Goal: Task Accomplishment & Management: Manage account settings

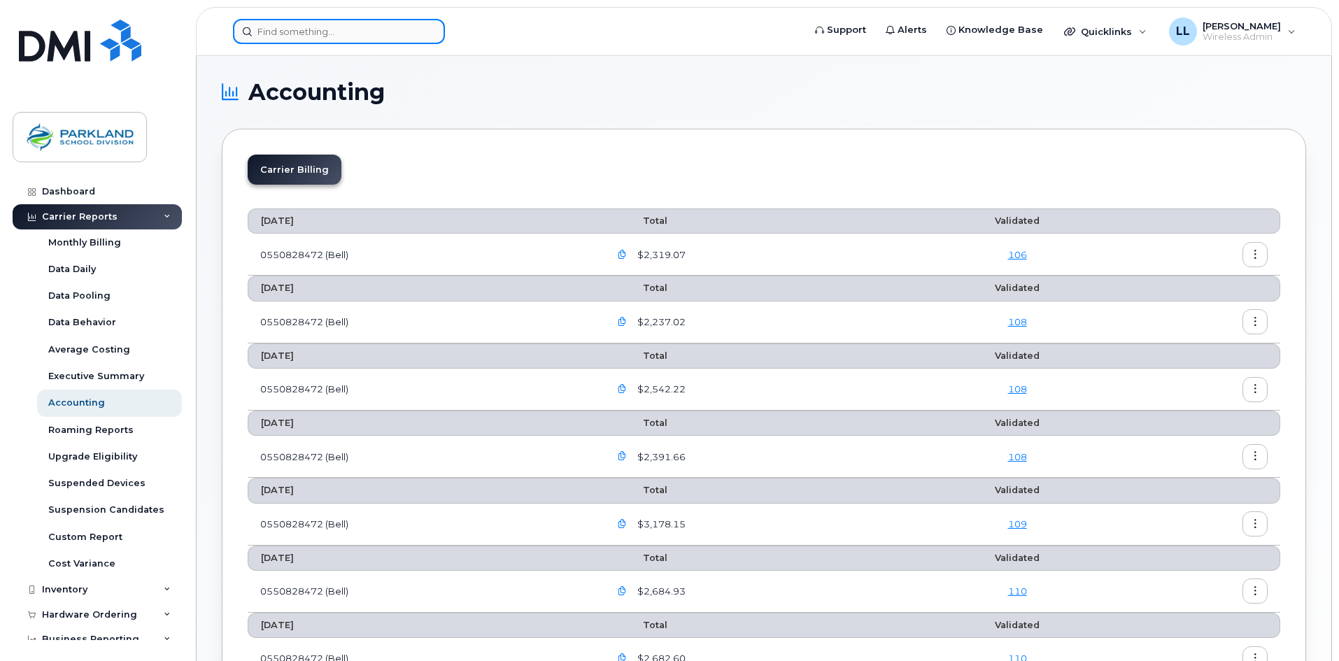
click at [302, 24] on input at bounding box center [339, 31] width 212 height 25
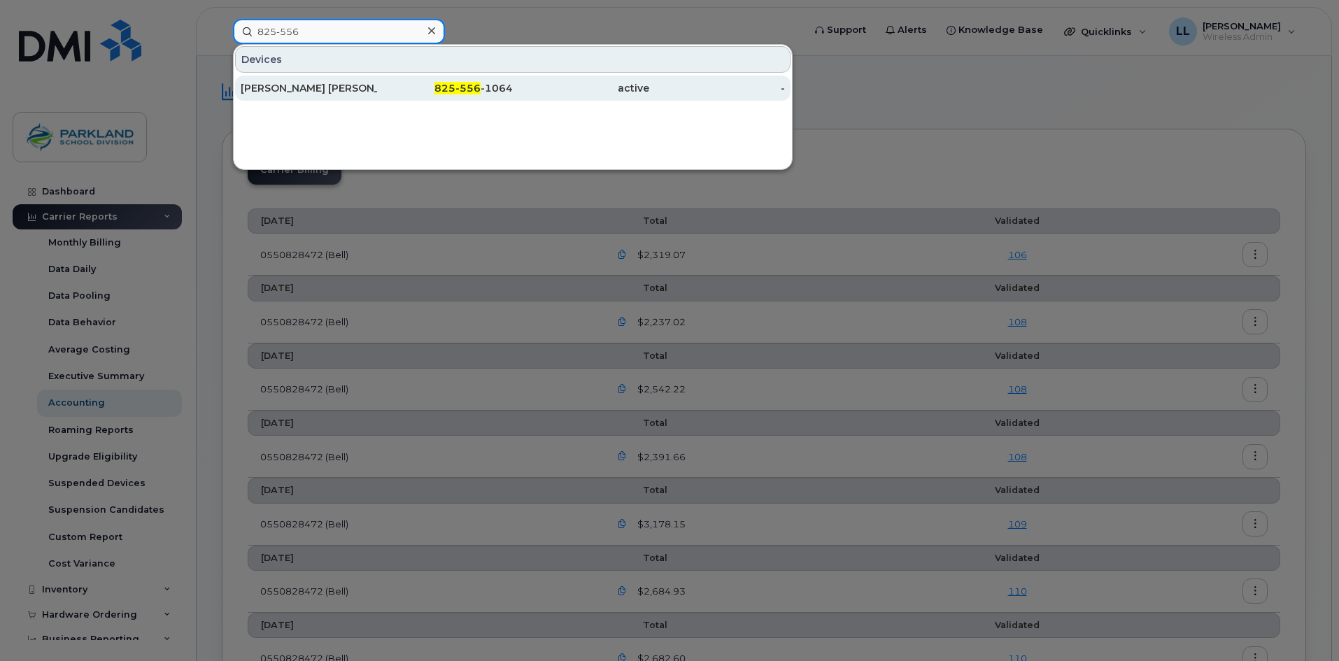
type input "825-556"
click at [490, 87] on div "825-556 -1064" at bounding box center [445, 88] width 136 height 14
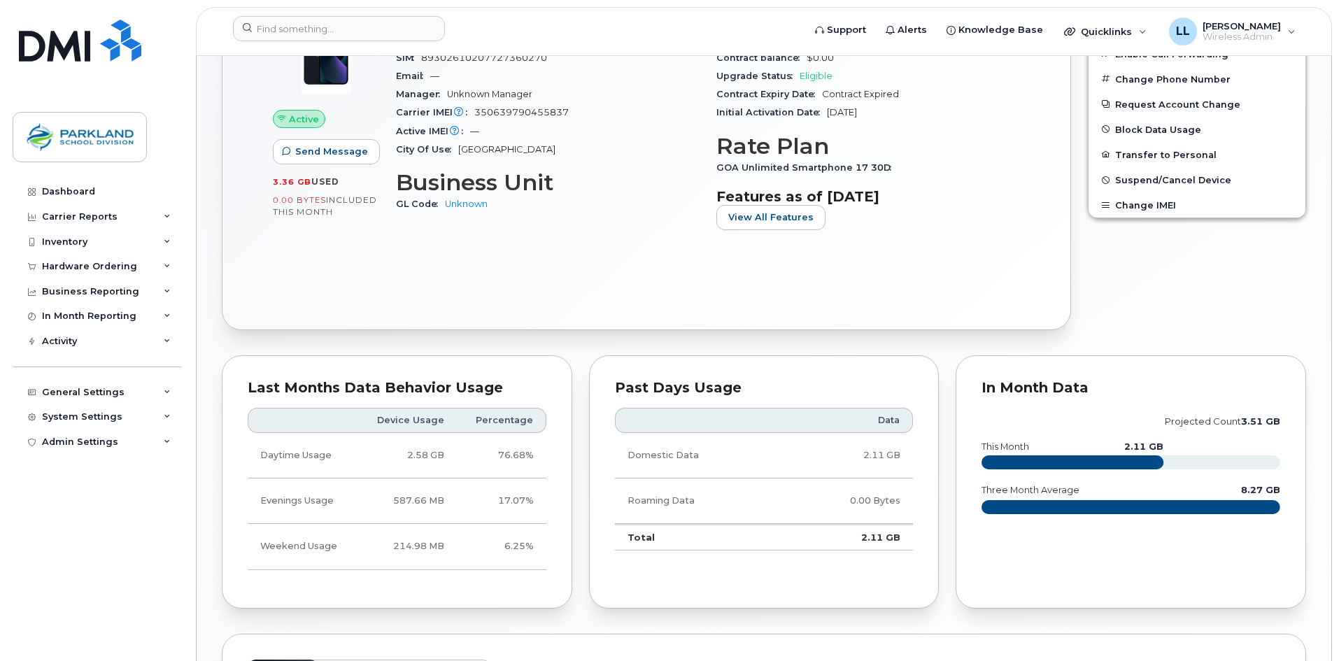
scroll to position [280, 0]
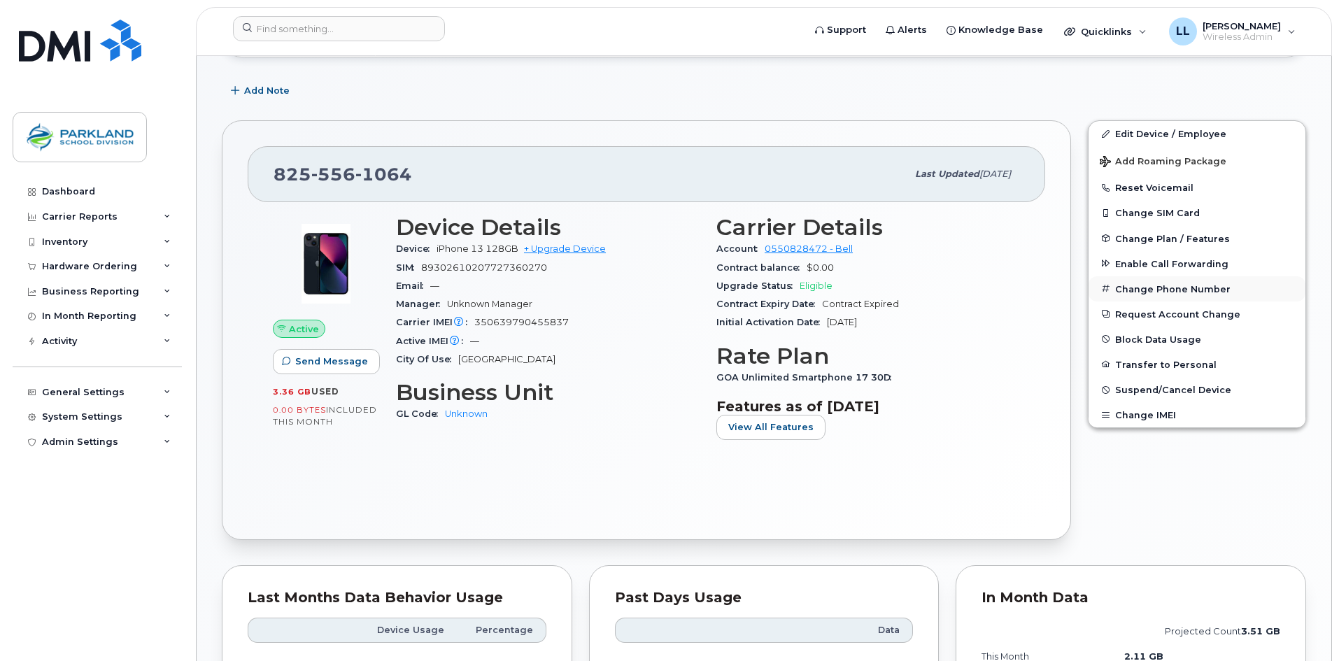
click at [1188, 290] on button "Change Phone Number" at bounding box center [1197, 288] width 217 height 25
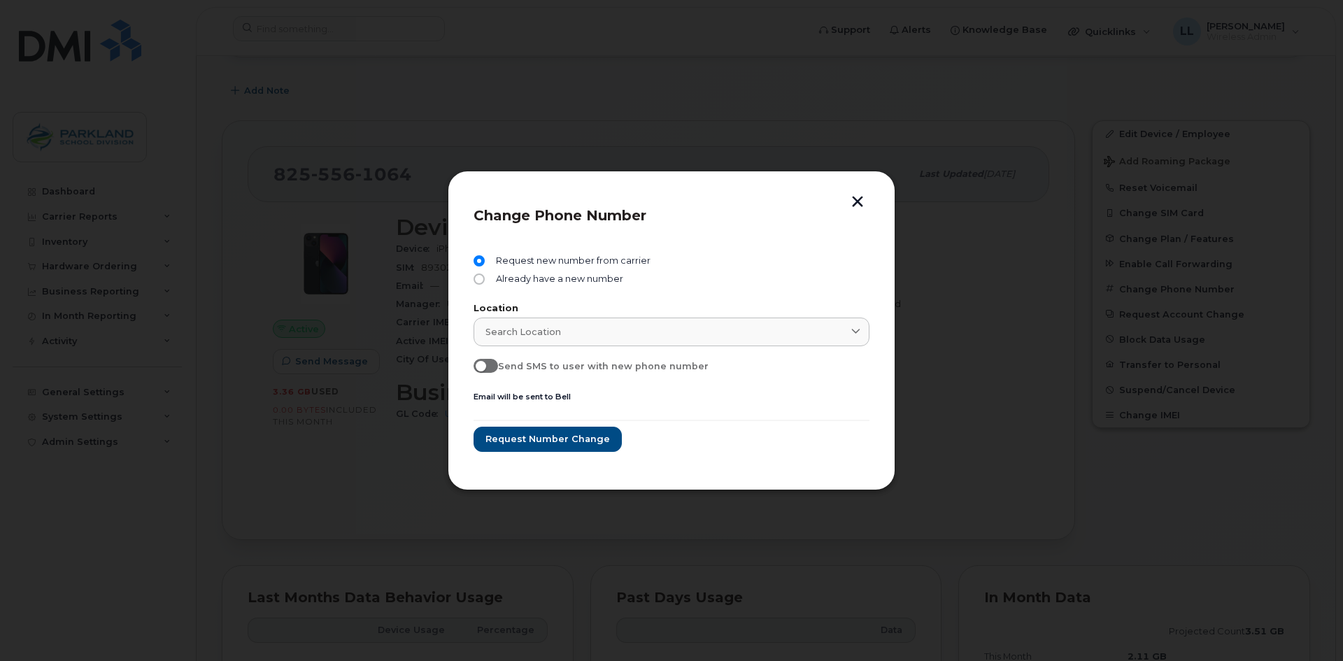
click at [860, 201] on button "button" at bounding box center [857, 203] width 21 height 15
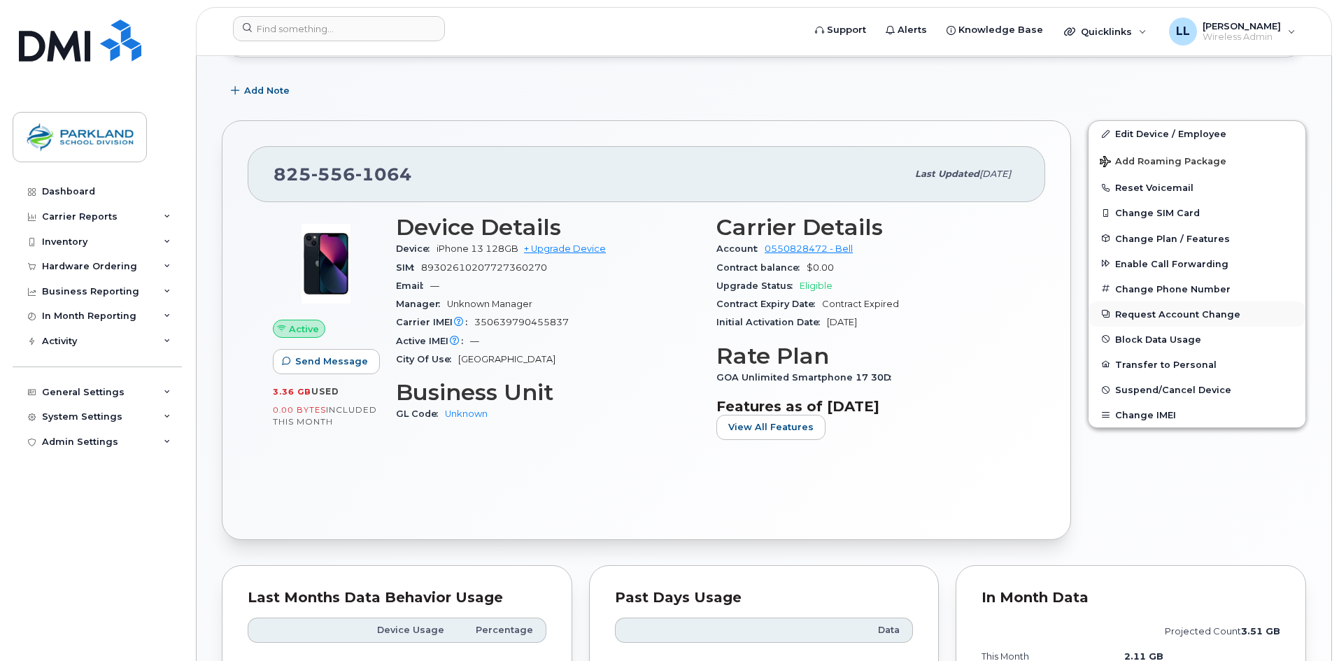
click at [1150, 317] on button "Request Account Change" at bounding box center [1197, 314] width 217 height 25
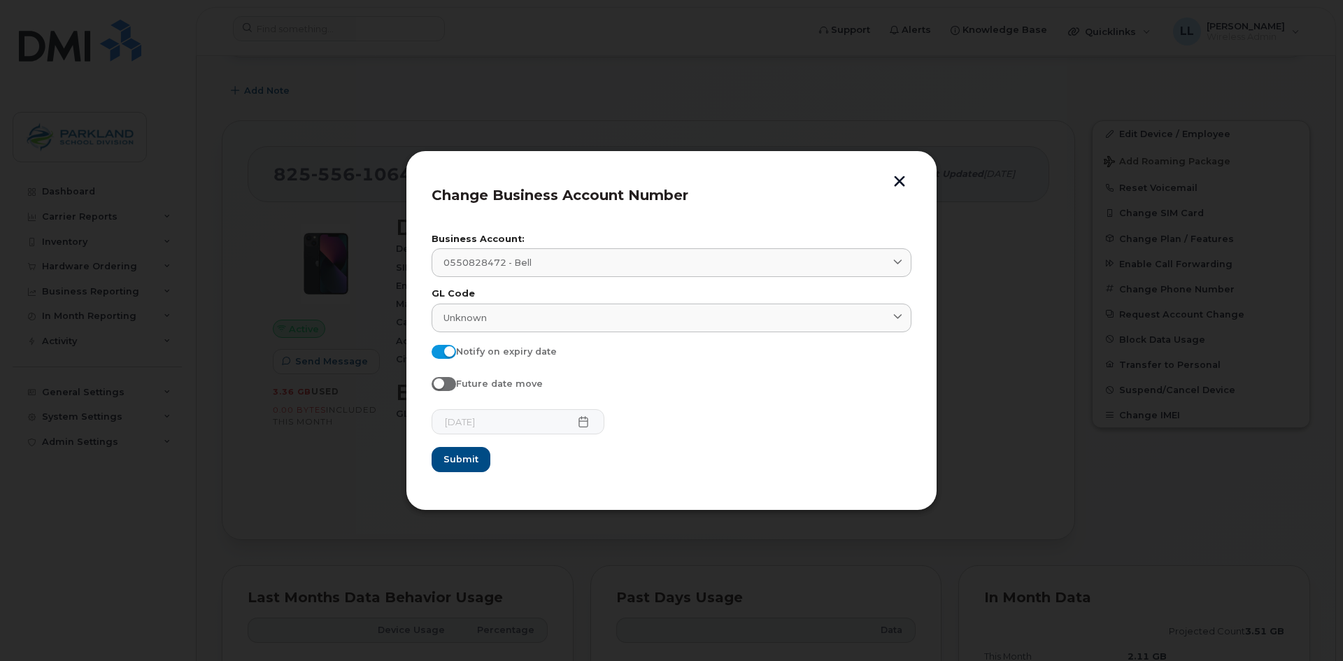
click at [896, 179] on button "button" at bounding box center [899, 183] width 21 height 15
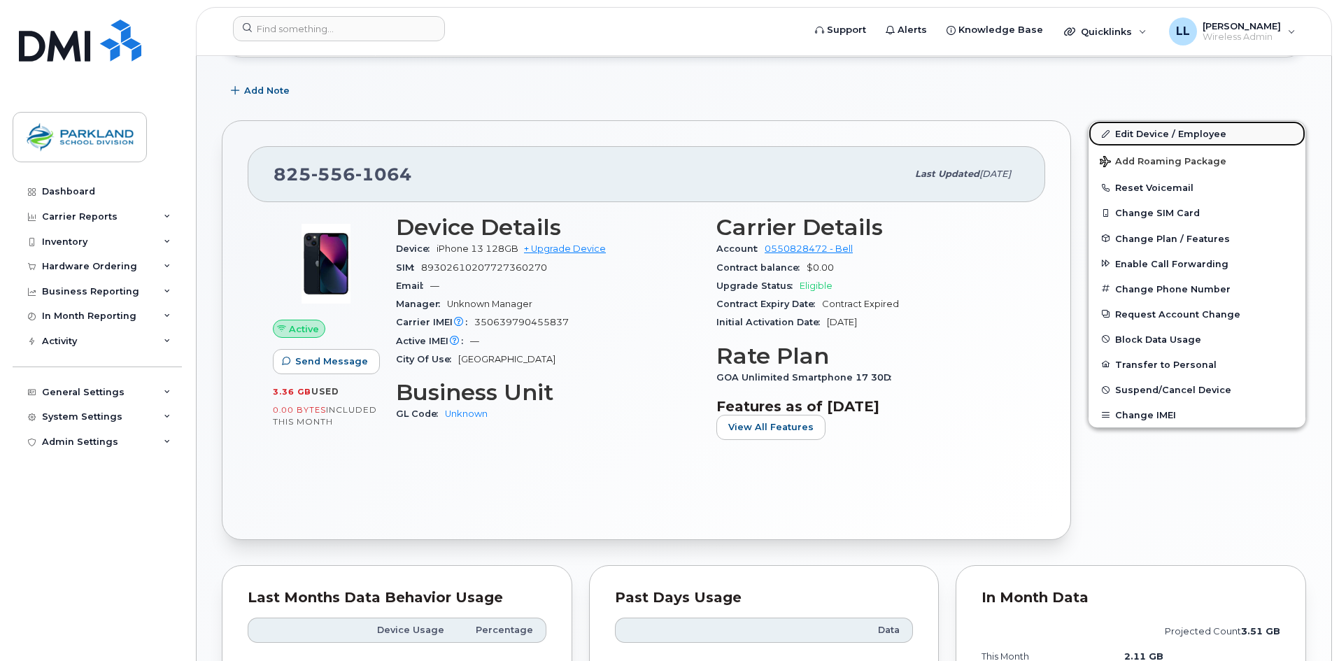
click at [1147, 132] on link "Edit Device / Employee" at bounding box center [1197, 133] width 217 height 25
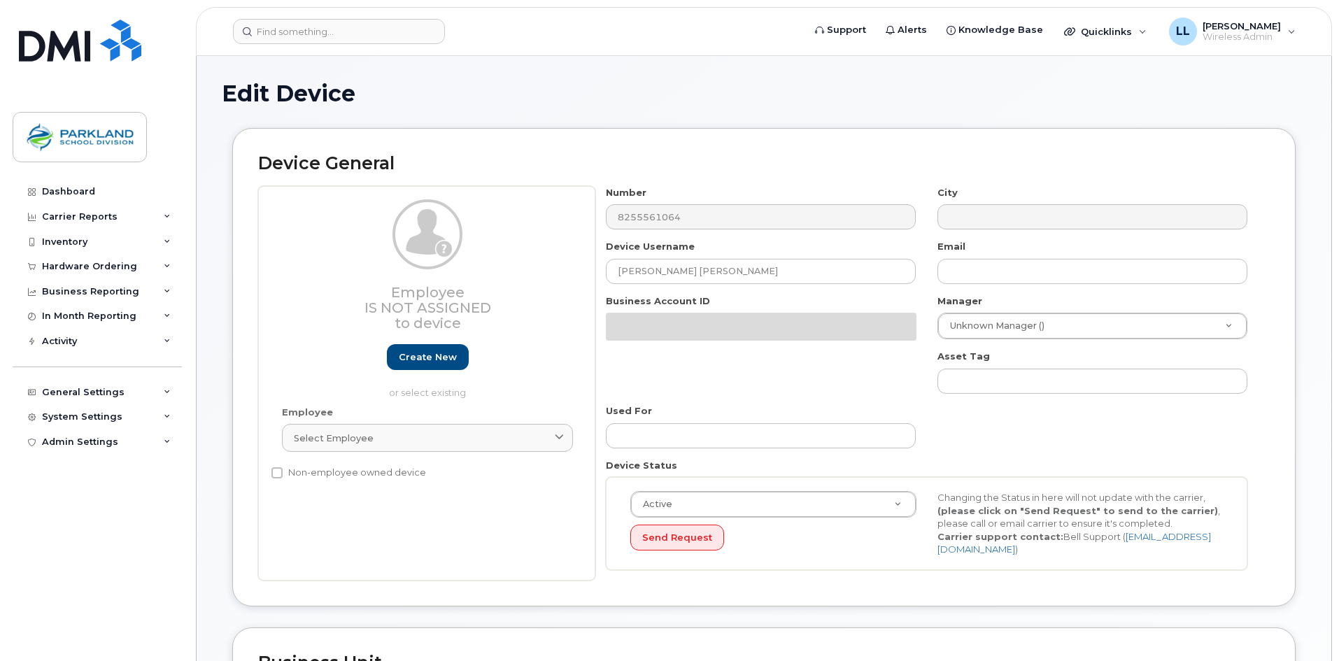
select select "29382221"
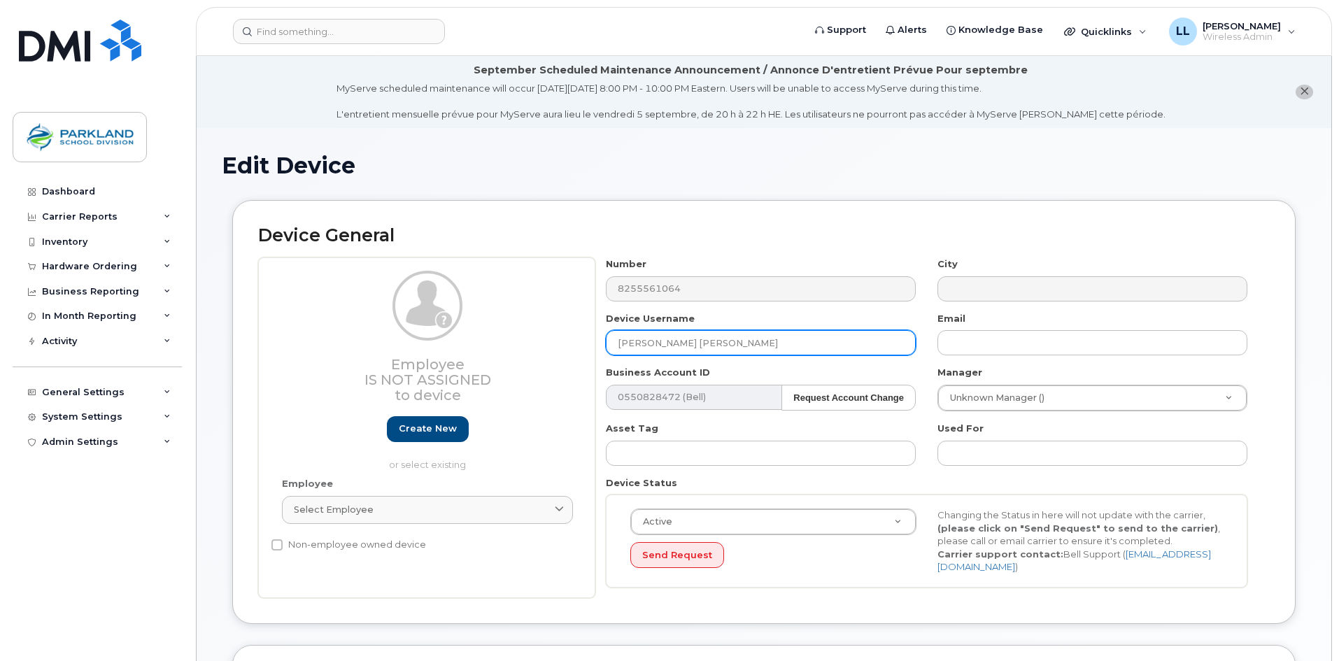
click at [854, 349] on input "[PERSON_NAME] [PERSON_NAME]" at bounding box center [761, 342] width 310 height 25
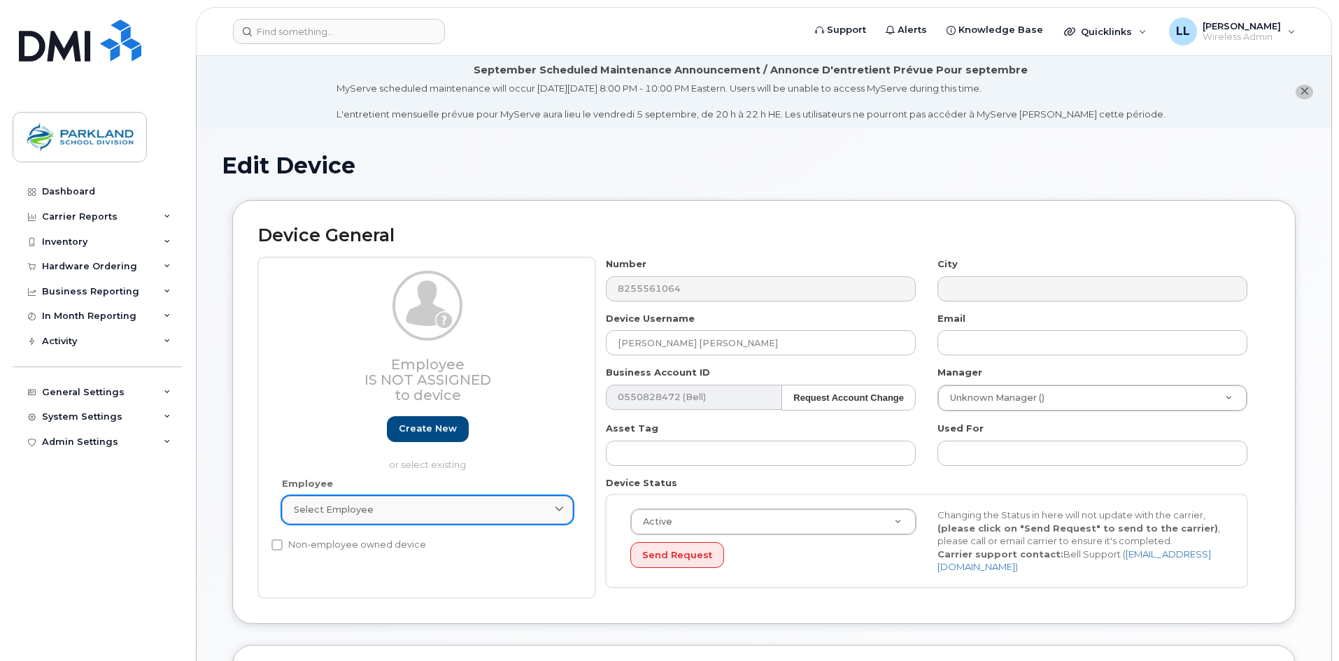
click at [467, 507] on div "Select employee" at bounding box center [427, 509] width 267 height 13
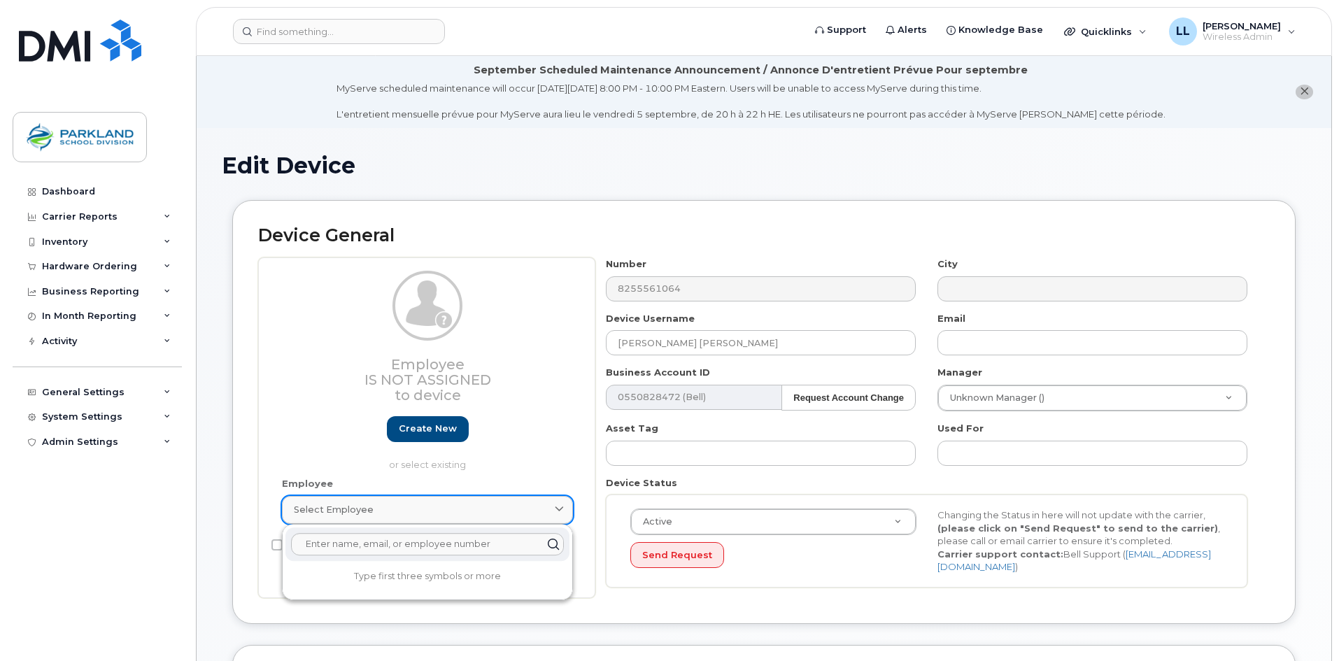
click at [467, 507] on div "Select employee" at bounding box center [427, 509] width 267 height 13
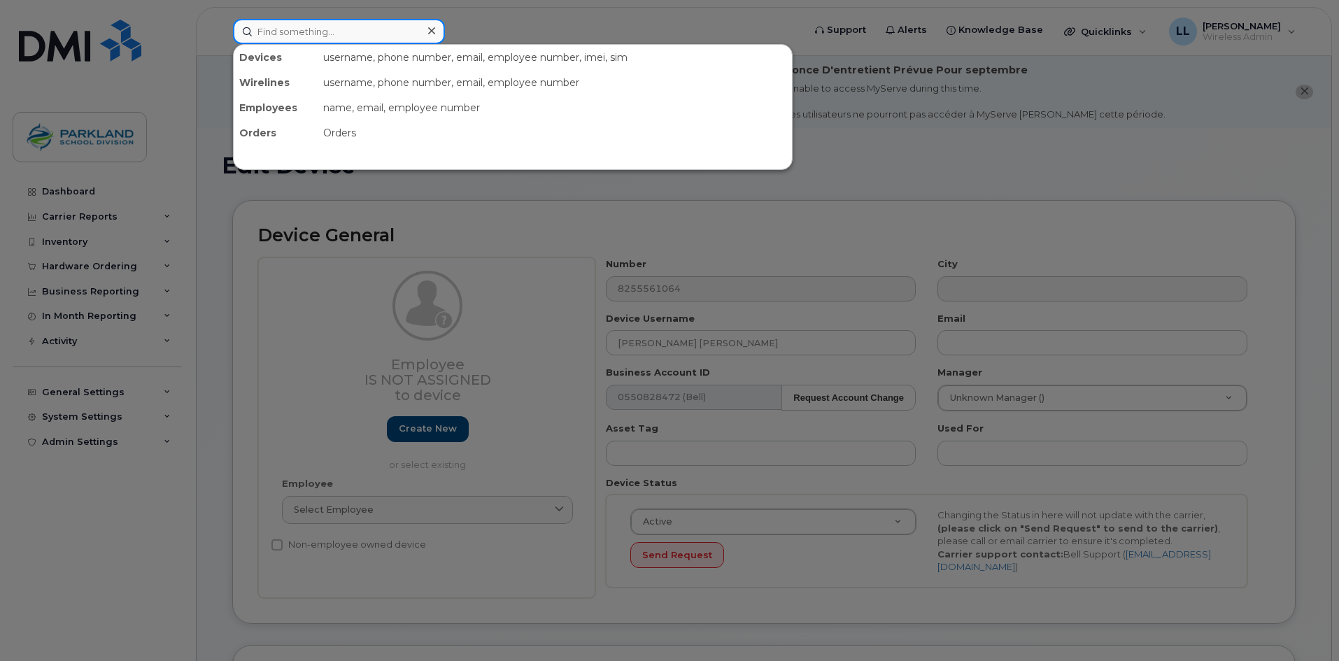
click at [349, 33] on input at bounding box center [339, 31] width 212 height 25
paste input "780-690-5326"
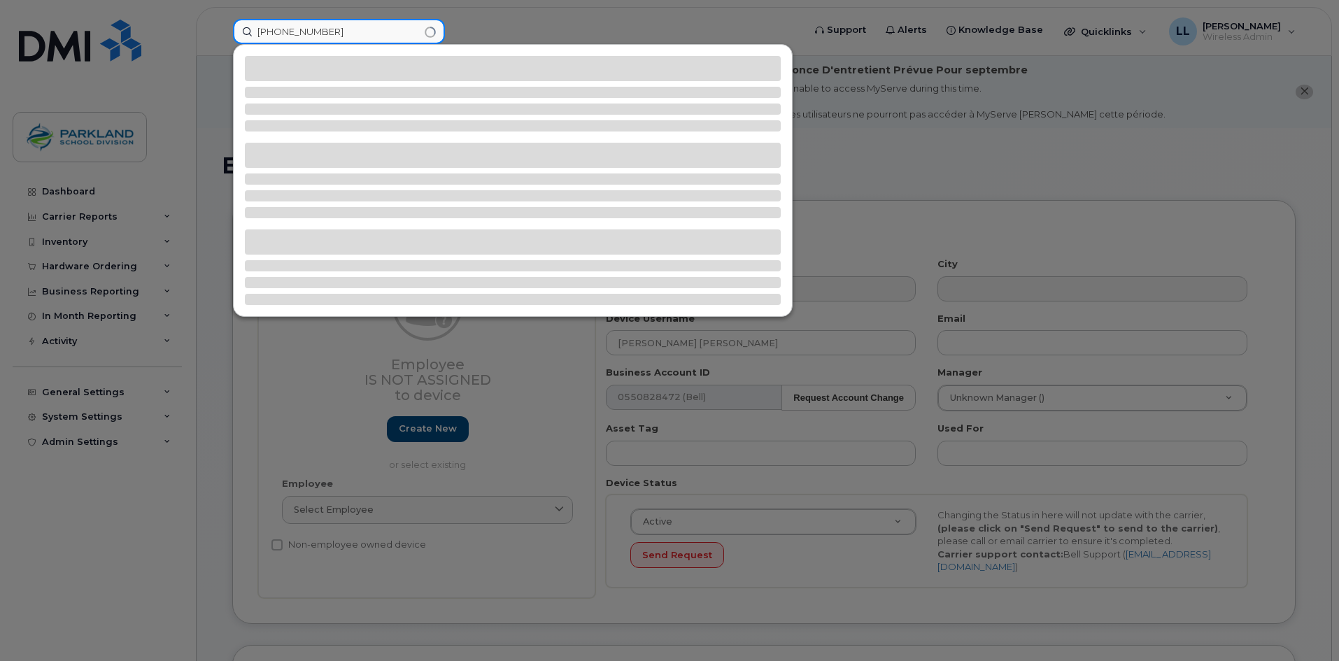
type input "780-690-5326"
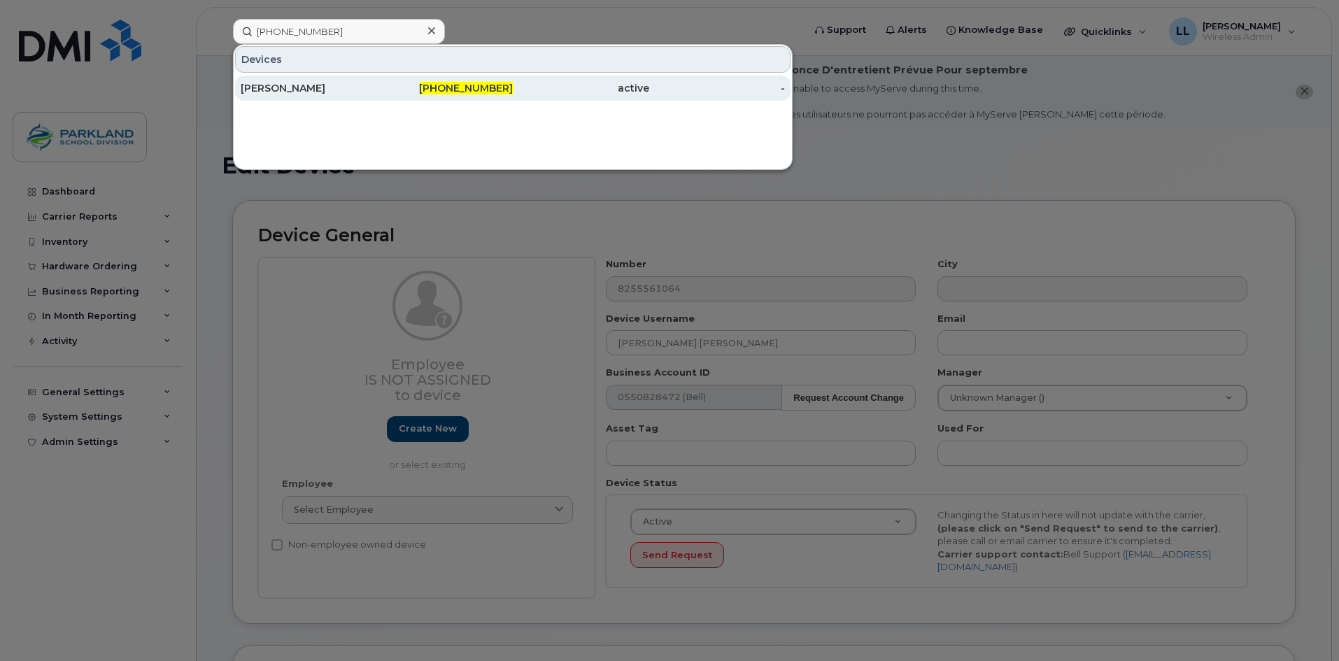
click at [488, 81] on div "780-690-5326" at bounding box center [445, 88] width 136 height 25
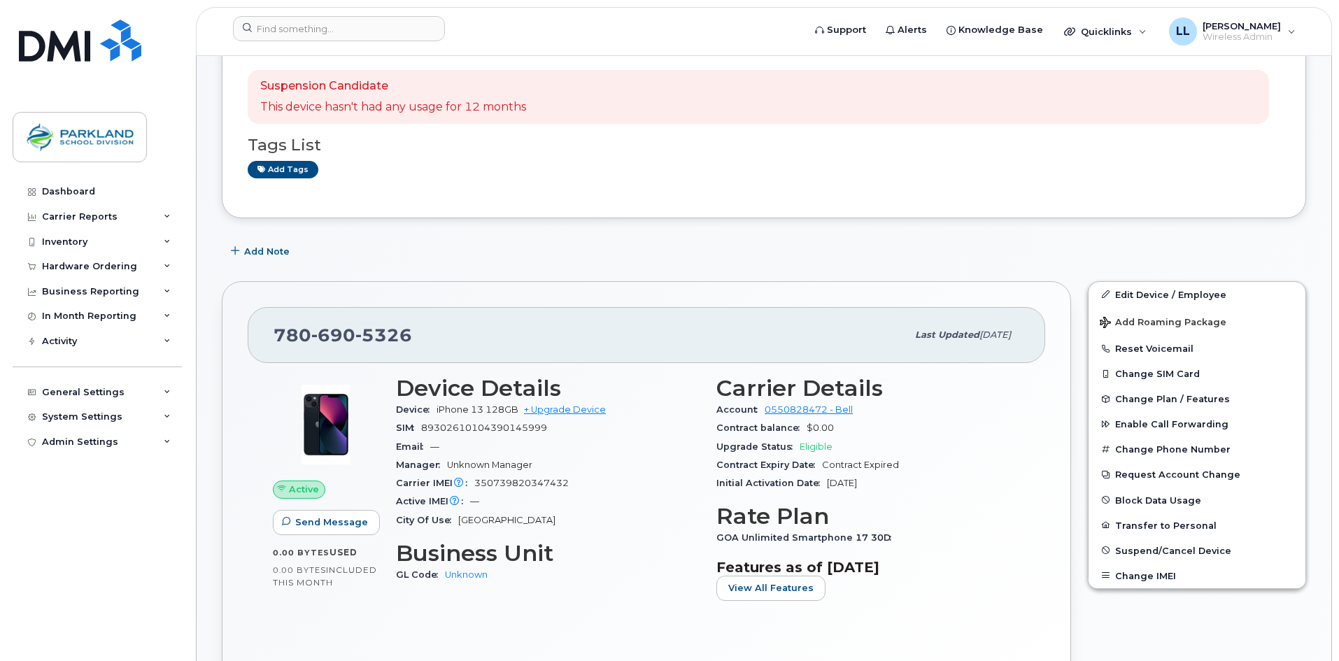
scroll to position [210, 0]
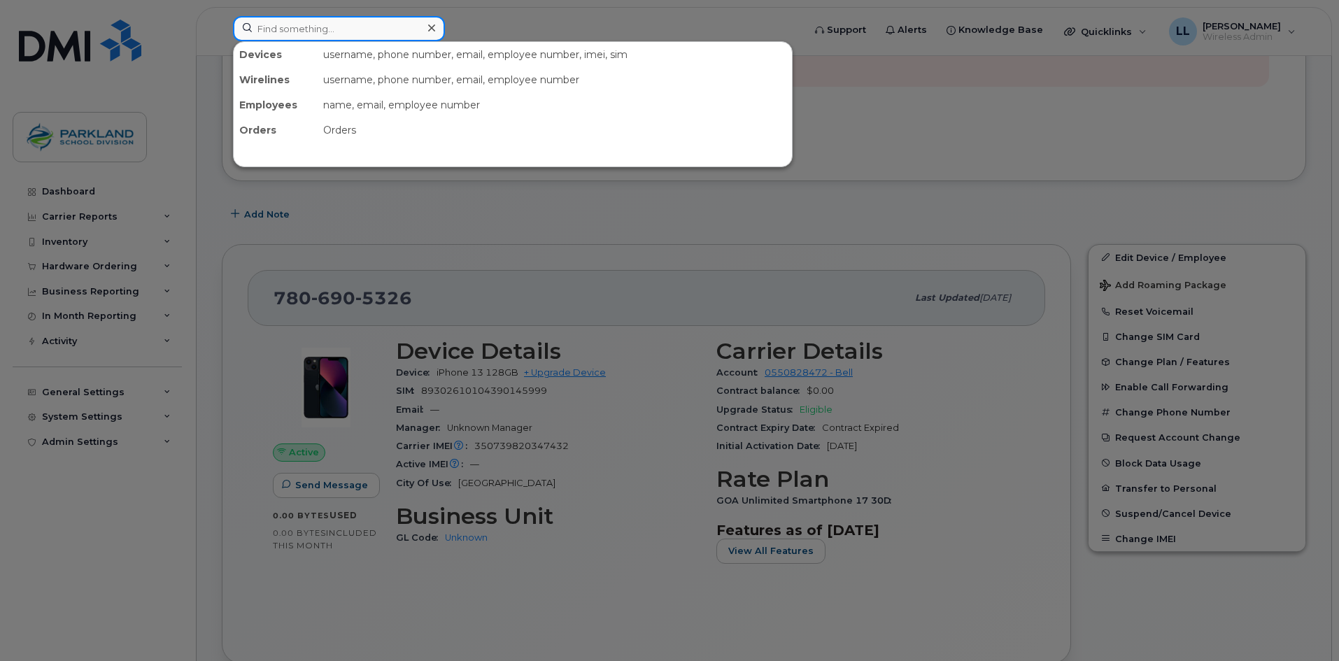
click at [372, 24] on input at bounding box center [339, 28] width 212 height 25
click at [594, 213] on div at bounding box center [669, 330] width 1339 height 661
click at [363, 25] on input at bounding box center [339, 28] width 212 height 25
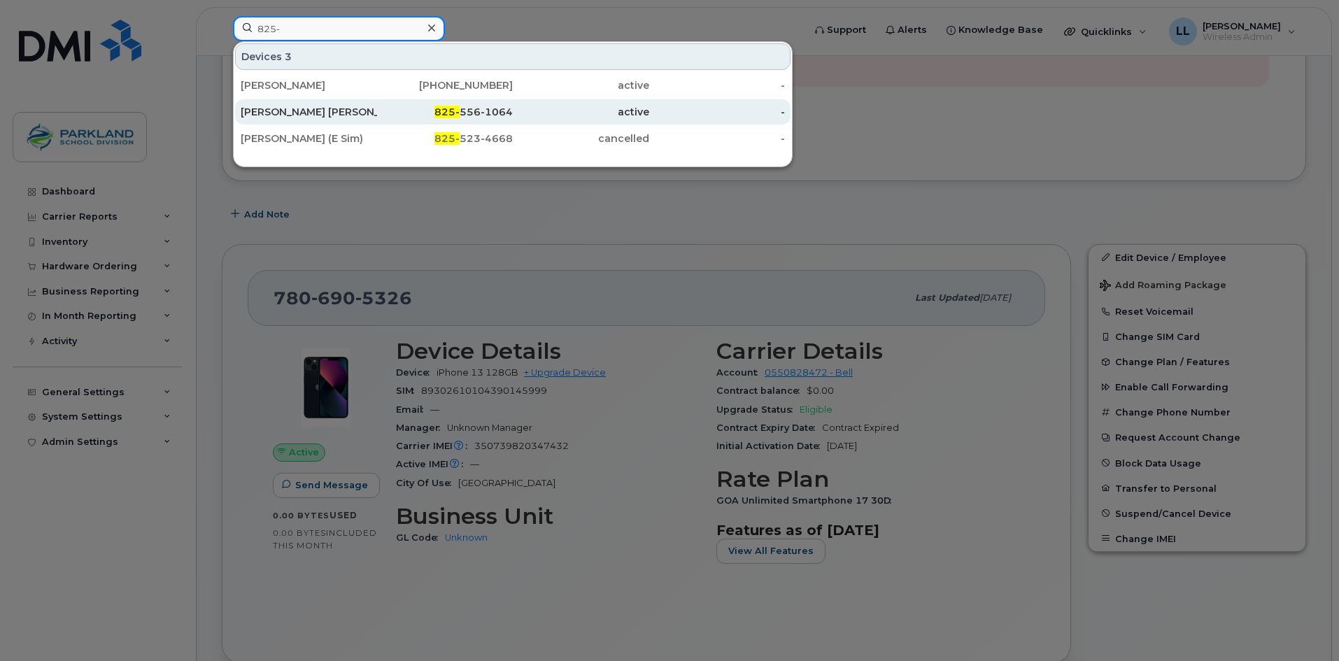
type input "825-"
click at [465, 113] on div "825- 556-1064" at bounding box center [445, 112] width 136 height 14
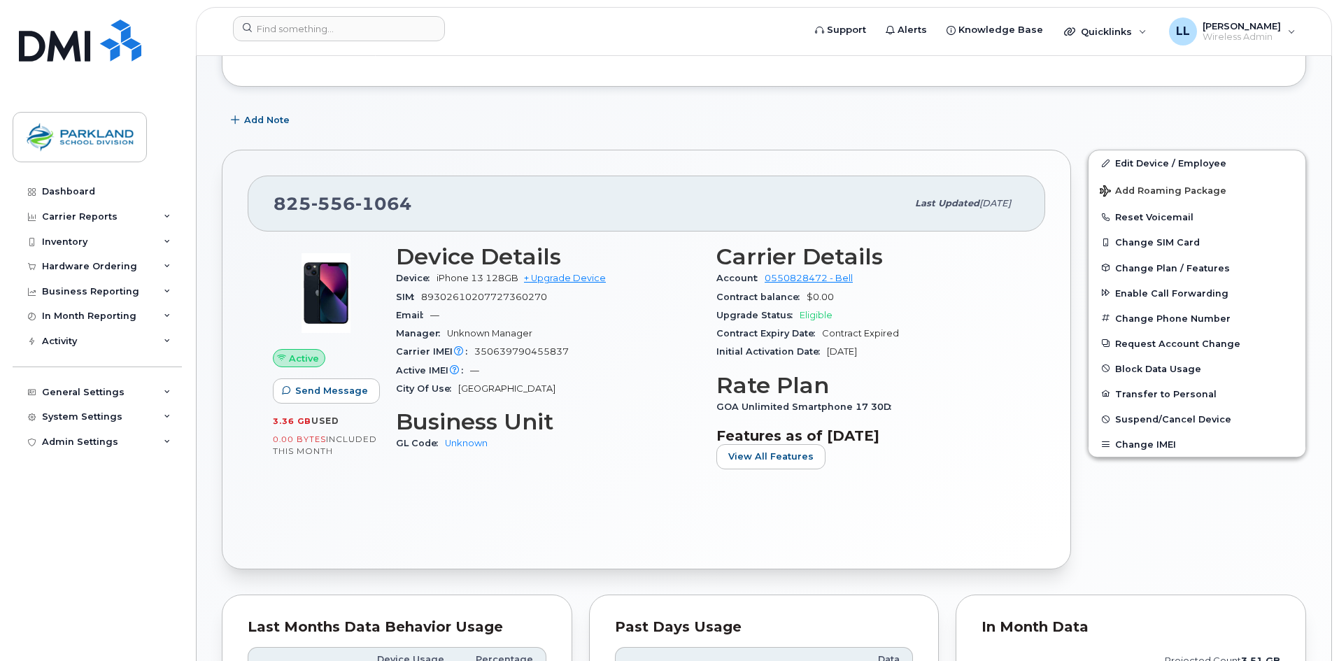
scroll to position [258, 0]
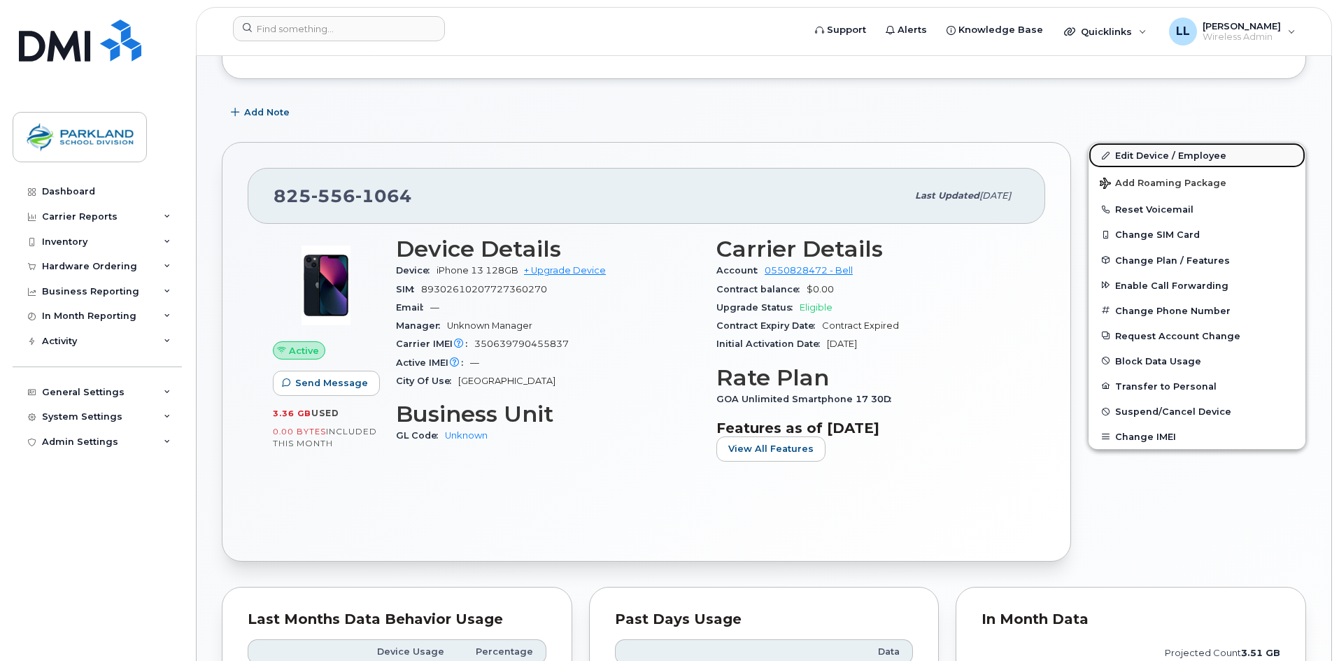
click at [1163, 155] on link "Edit Device / Employee" at bounding box center [1197, 155] width 217 height 25
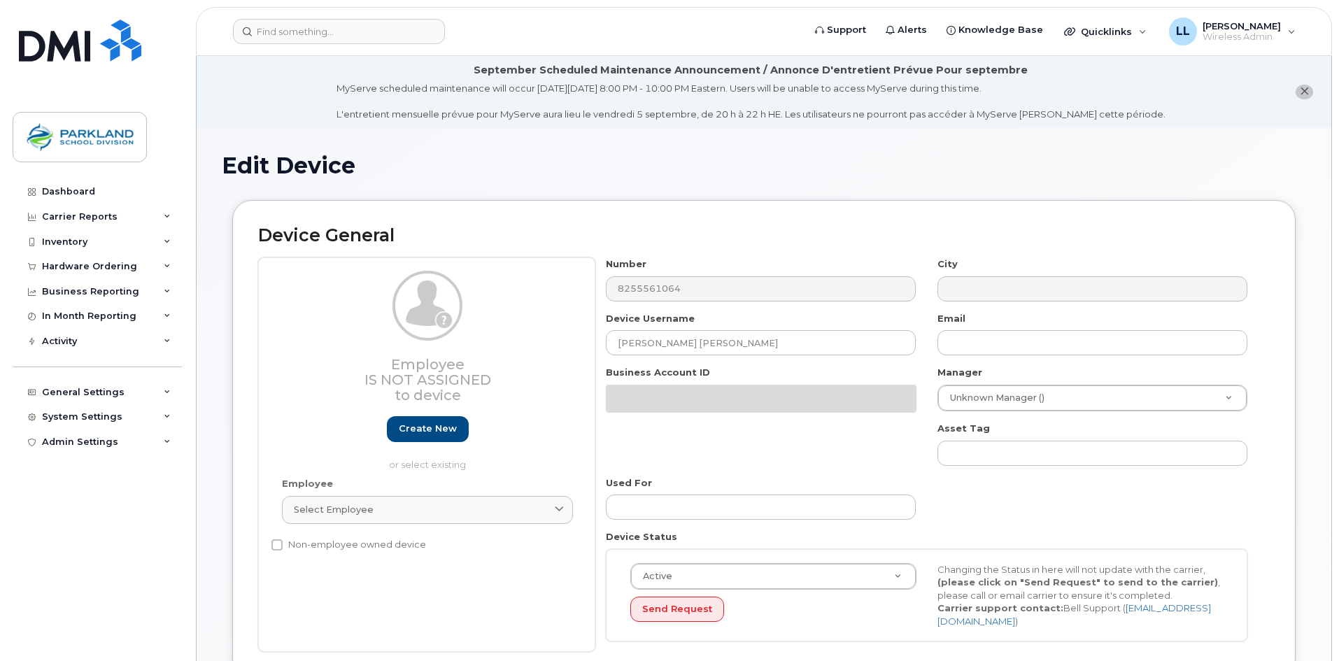
select select "29382221"
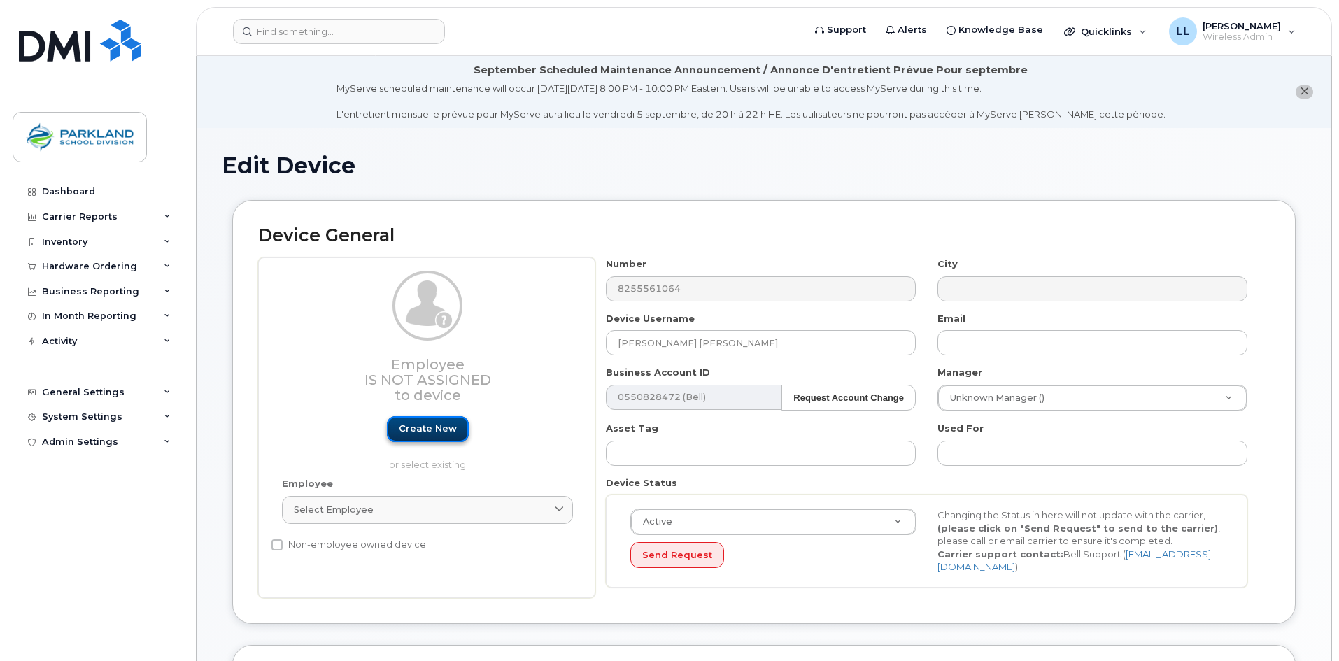
click at [432, 423] on link "Create new" at bounding box center [428, 429] width 82 height 26
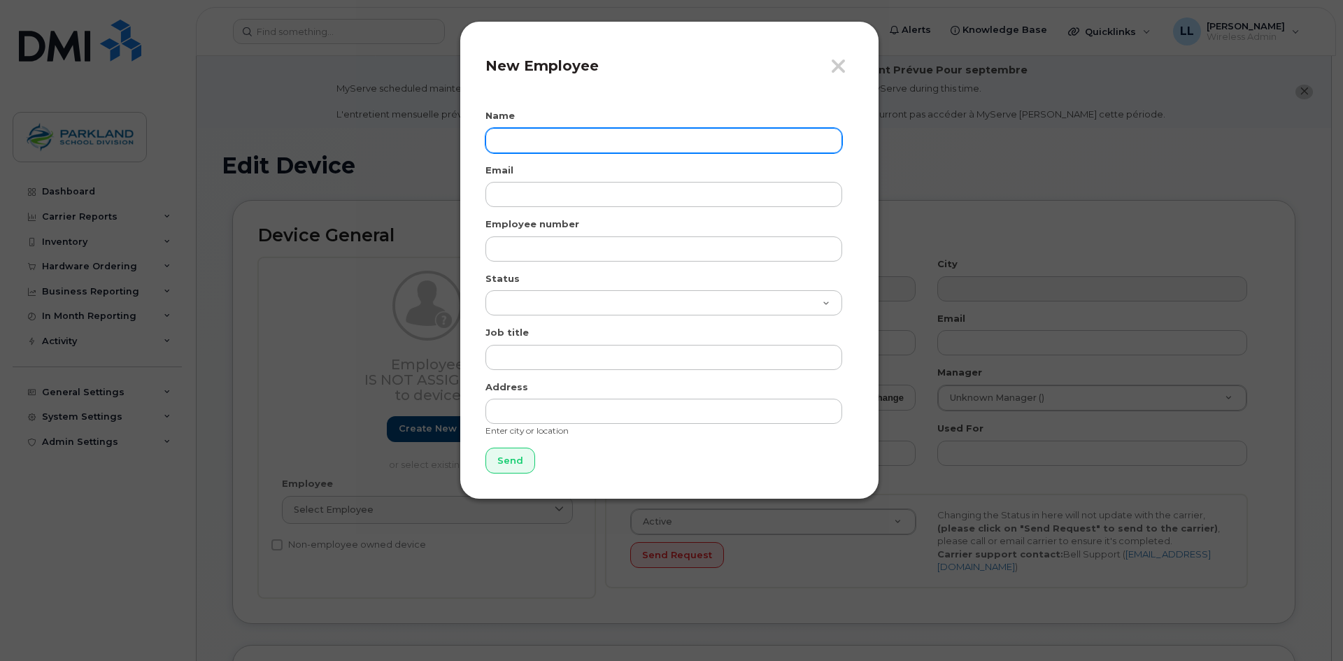
click at [531, 132] on input "text" at bounding box center [664, 140] width 357 height 25
drag, startPoint x: 531, startPoint y: 138, endPoint x: 227, endPoint y: 139, distance: 303.7
click at [227, 139] on div "Close New Employee Name Mp Email Employee number Status Active On-Leave Long Te…" at bounding box center [671, 330] width 1343 height 661
click at [576, 135] on input "Mohamed" at bounding box center [664, 140] width 357 height 25
type input "Mohamed Elmi"
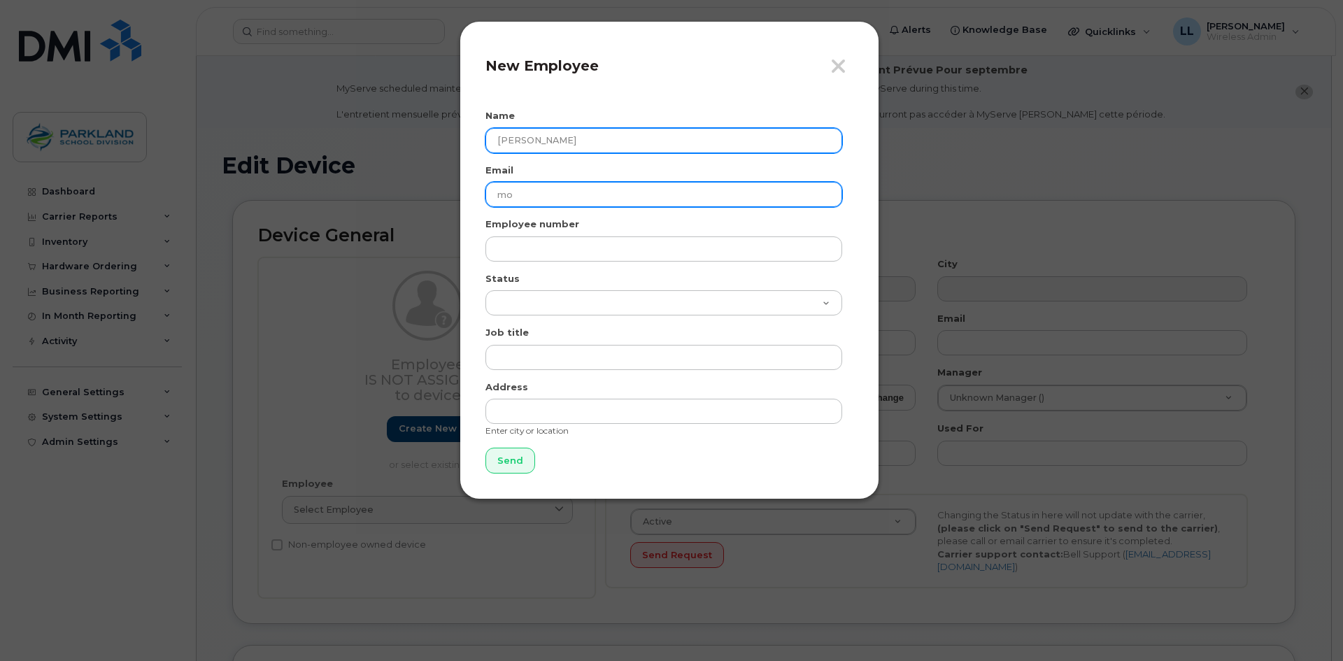
type input "m"
type input "purchasing@psd.ca"
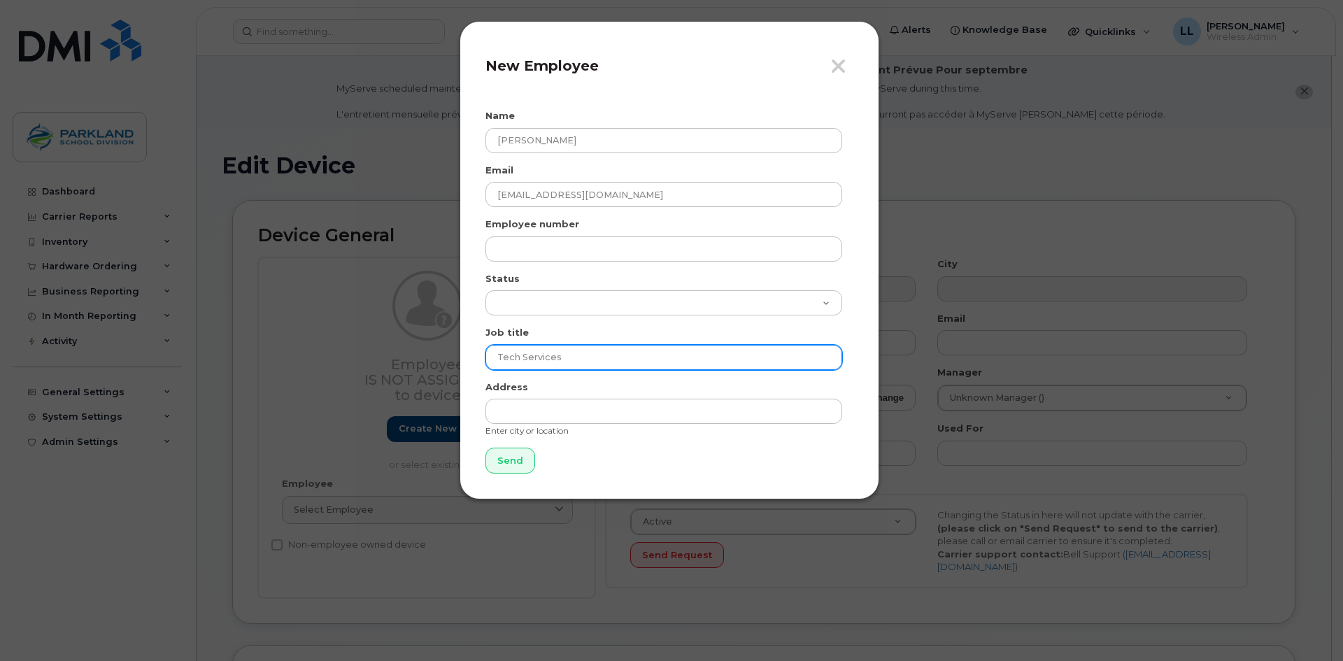
type input "Tech Services"
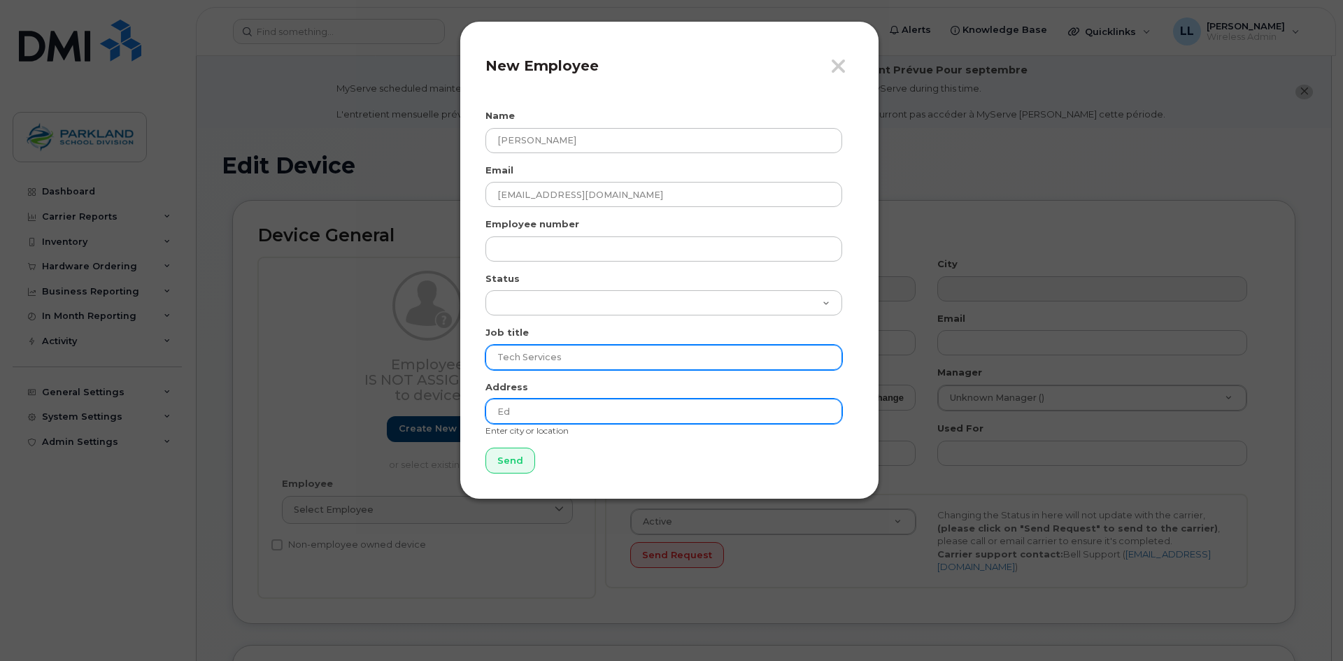
type input "E"
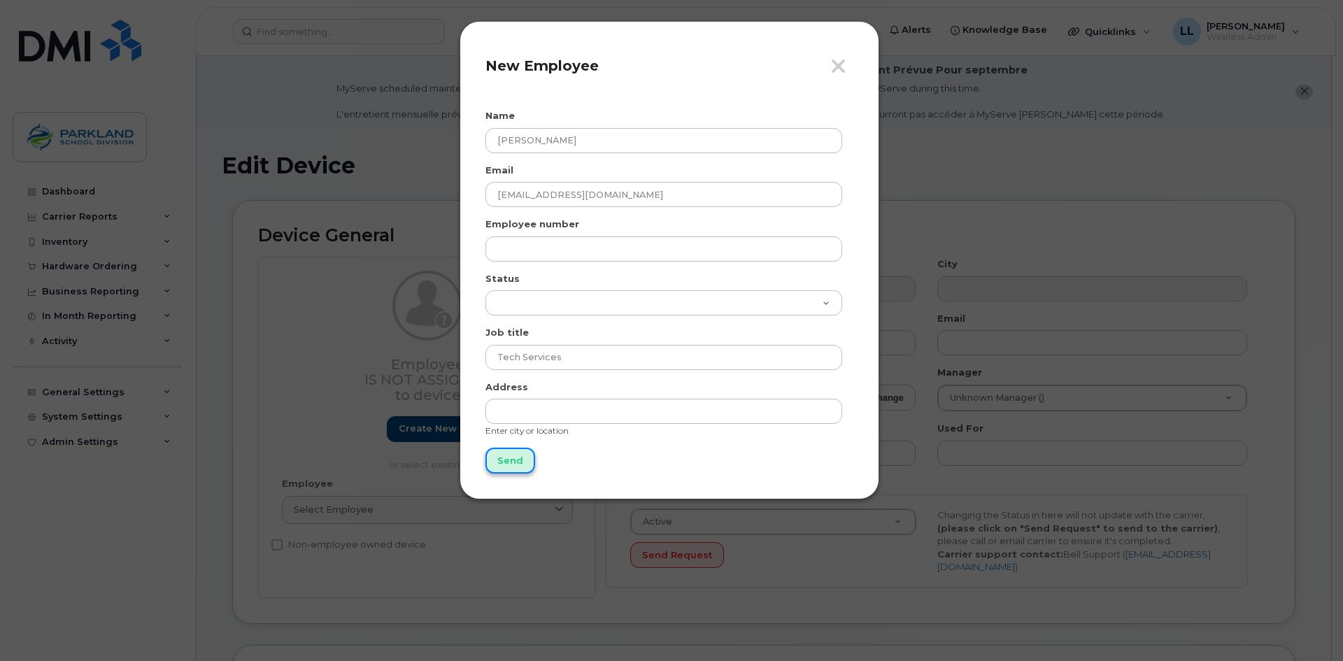
click at [505, 465] on input "Send" at bounding box center [511, 461] width 50 height 26
type input "Send"
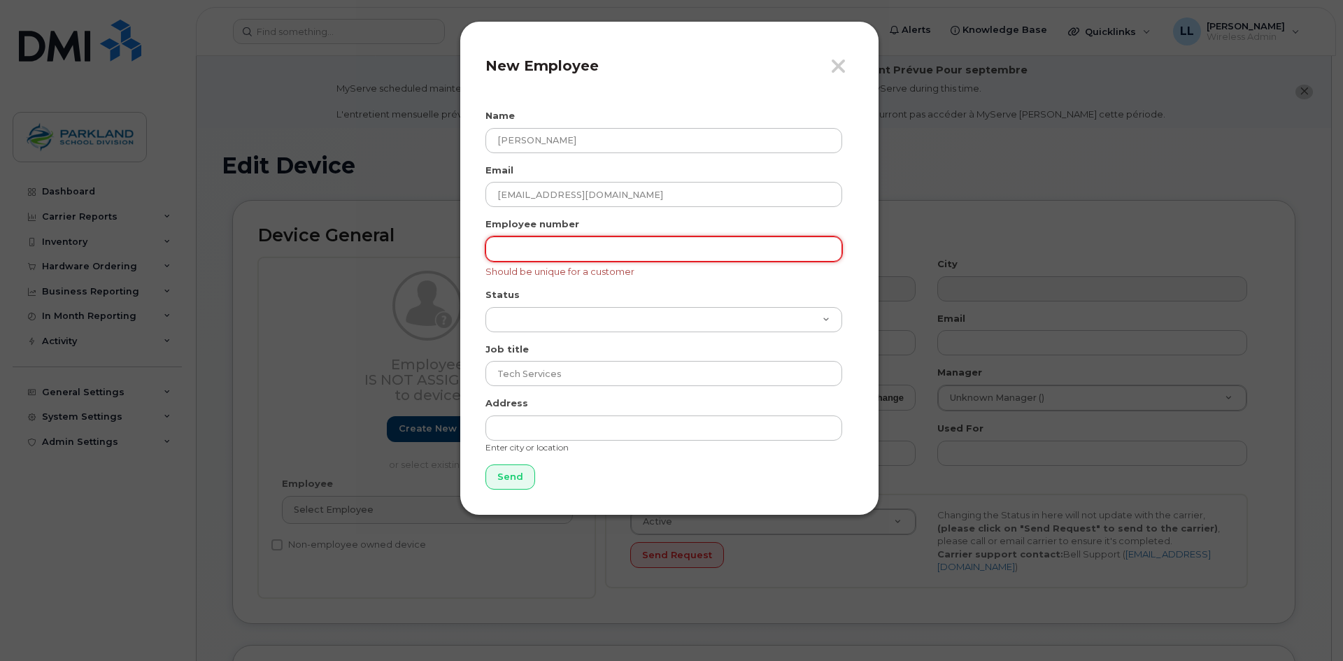
click at [556, 257] on input "text" at bounding box center [664, 248] width 357 height 25
click at [839, 59] on icon "button" at bounding box center [839, 66] width 16 height 21
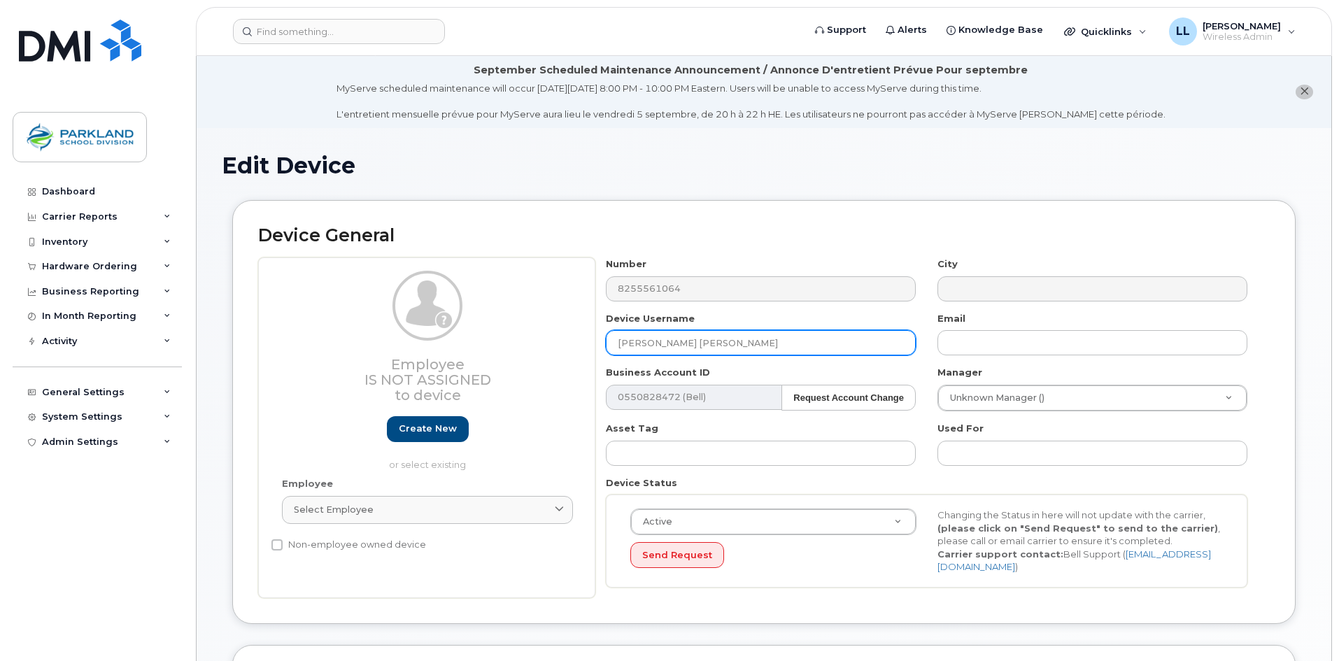
click at [702, 341] on input "[PERSON_NAME] [PERSON_NAME]" at bounding box center [761, 342] width 310 height 25
drag, startPoint x: 695, startPoint y: 344, endPoint x: 542, endPoint y: 339, distance: 154.0
click at [542, 339] on div "Employee Is not assigned to device Create new or select existing Employee Selec…" at bounding box center [764, 427] width 1012 height 341
type input "N"
type input "Mohamed Elmi"
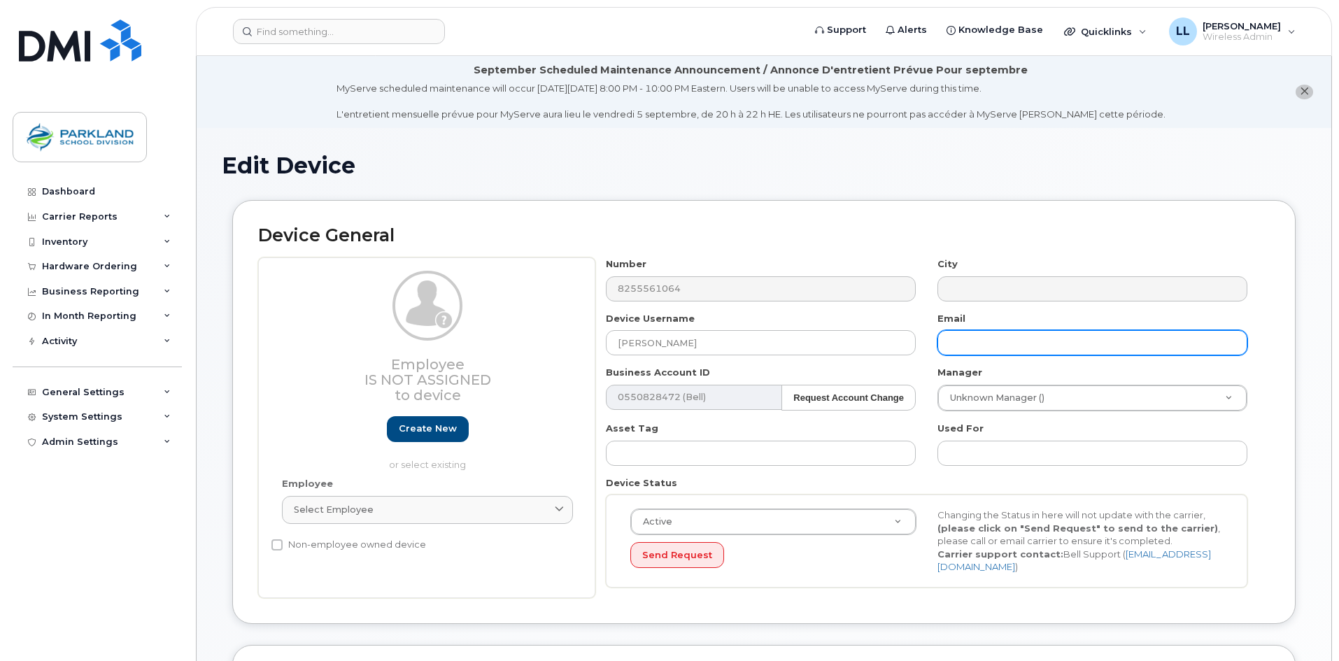
type input "o"
type input "purchasing@psd.ca"
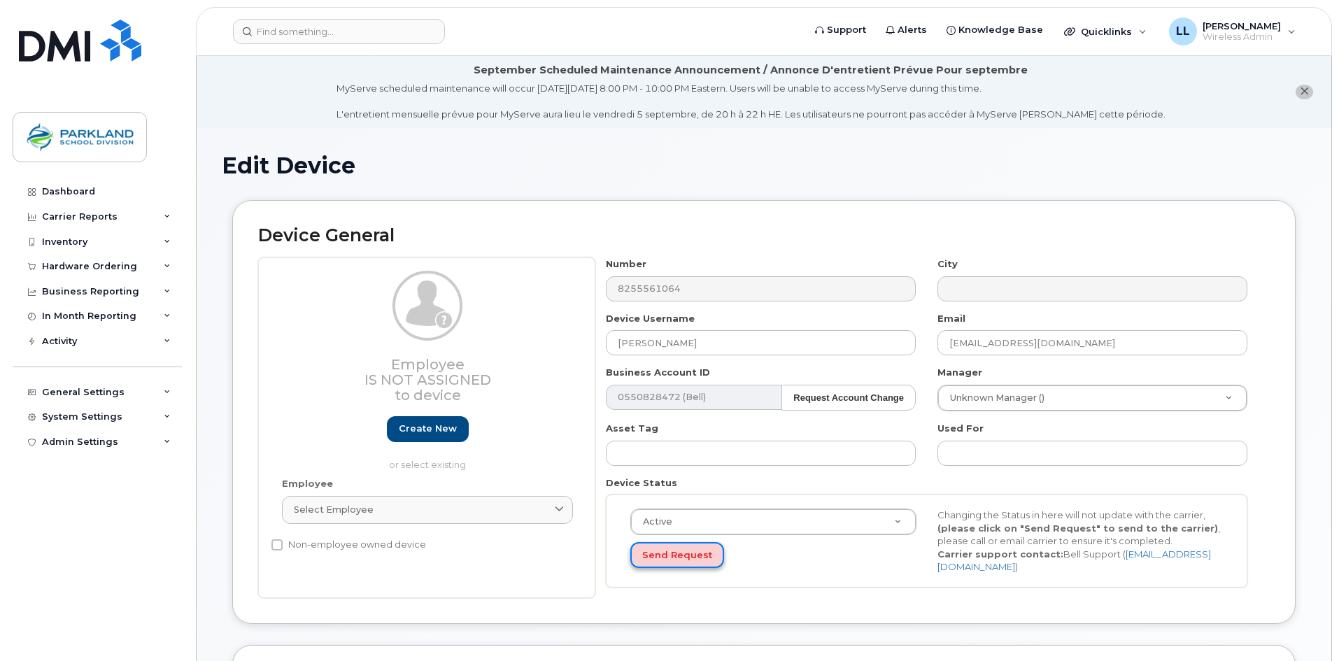
click at [674, 556] on button "Send Request" at bounding box center [677, 555] width 94 height 26
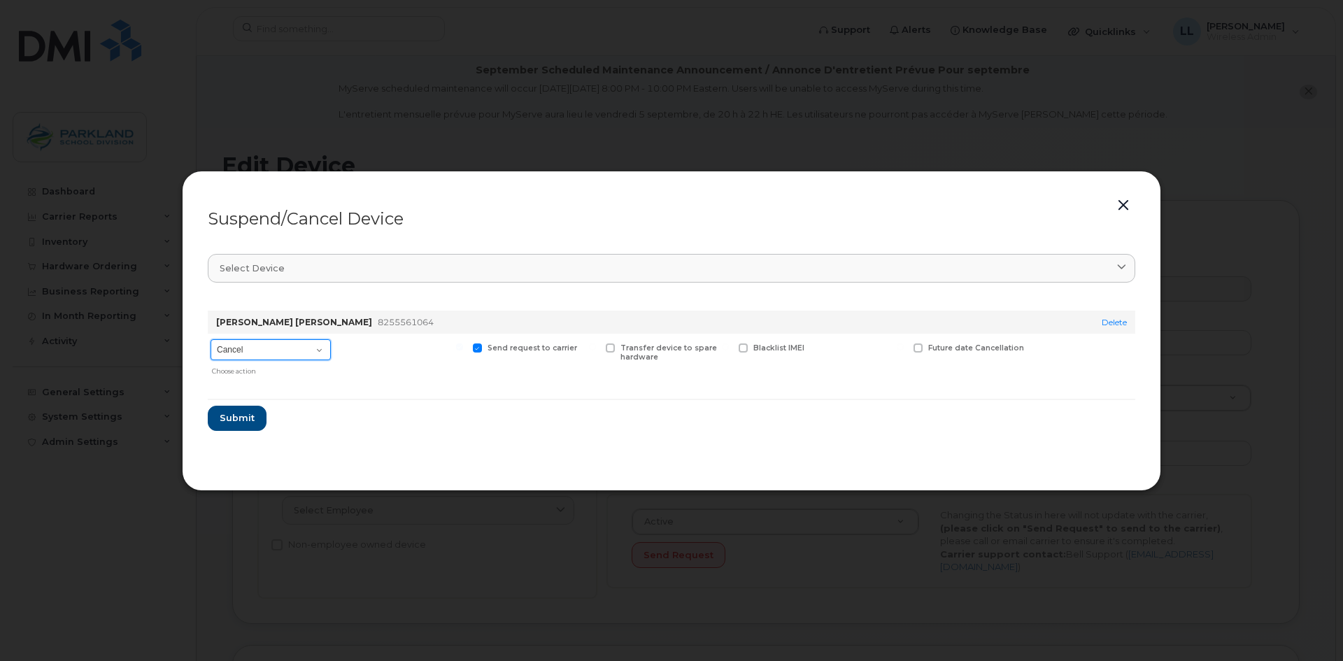
click at [287, 351] on select "Cancel Suspend - Extend Suspension Suspend - Reduced Rate Suspend - Full Rate S…" at bounding box center [271, 349] width 120 height 21
click at [397, 381] on div at bounding box center [401, 358] width 129 height 48
click at [1127, 204] on button "button" at bounding box center [1123, 206] width 21 height 20
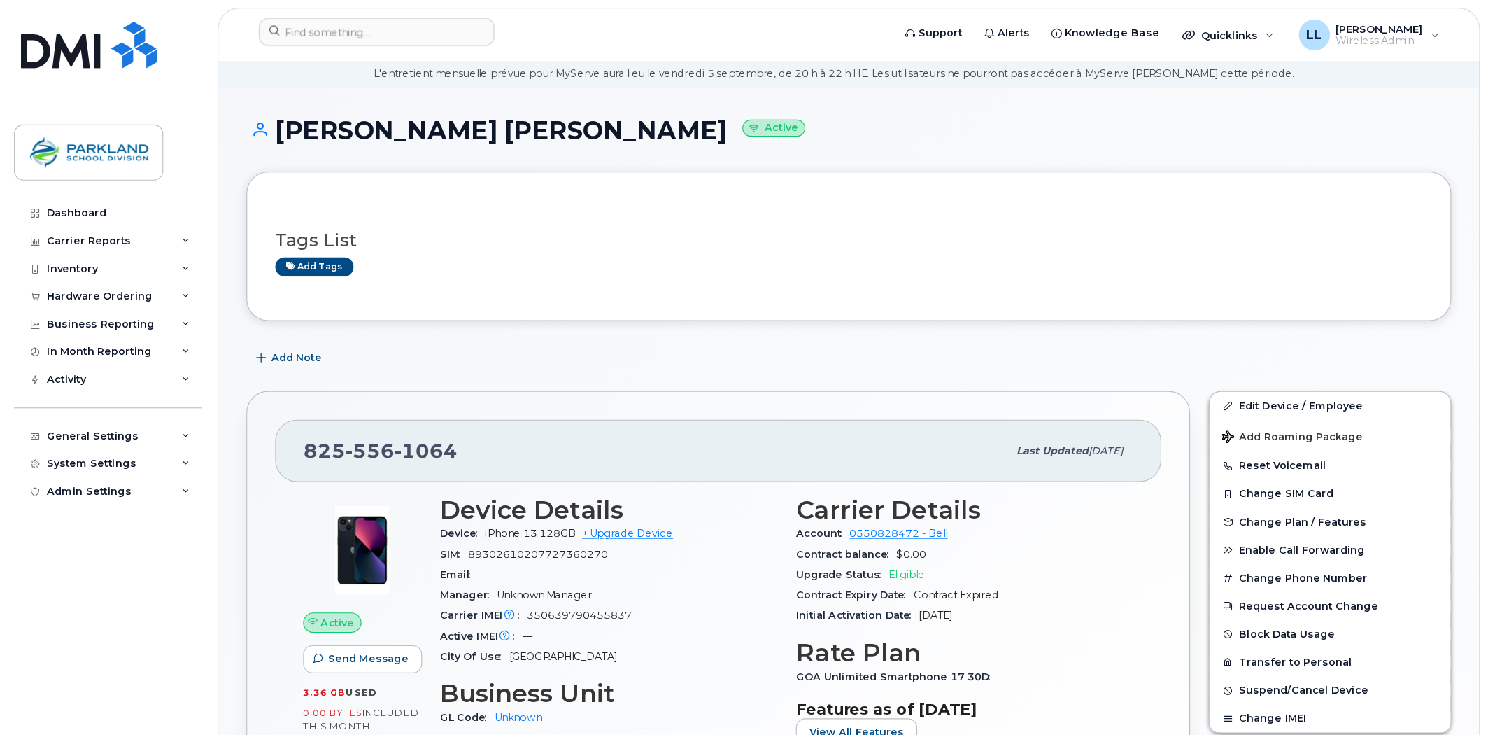
scroll to position [70, 0]
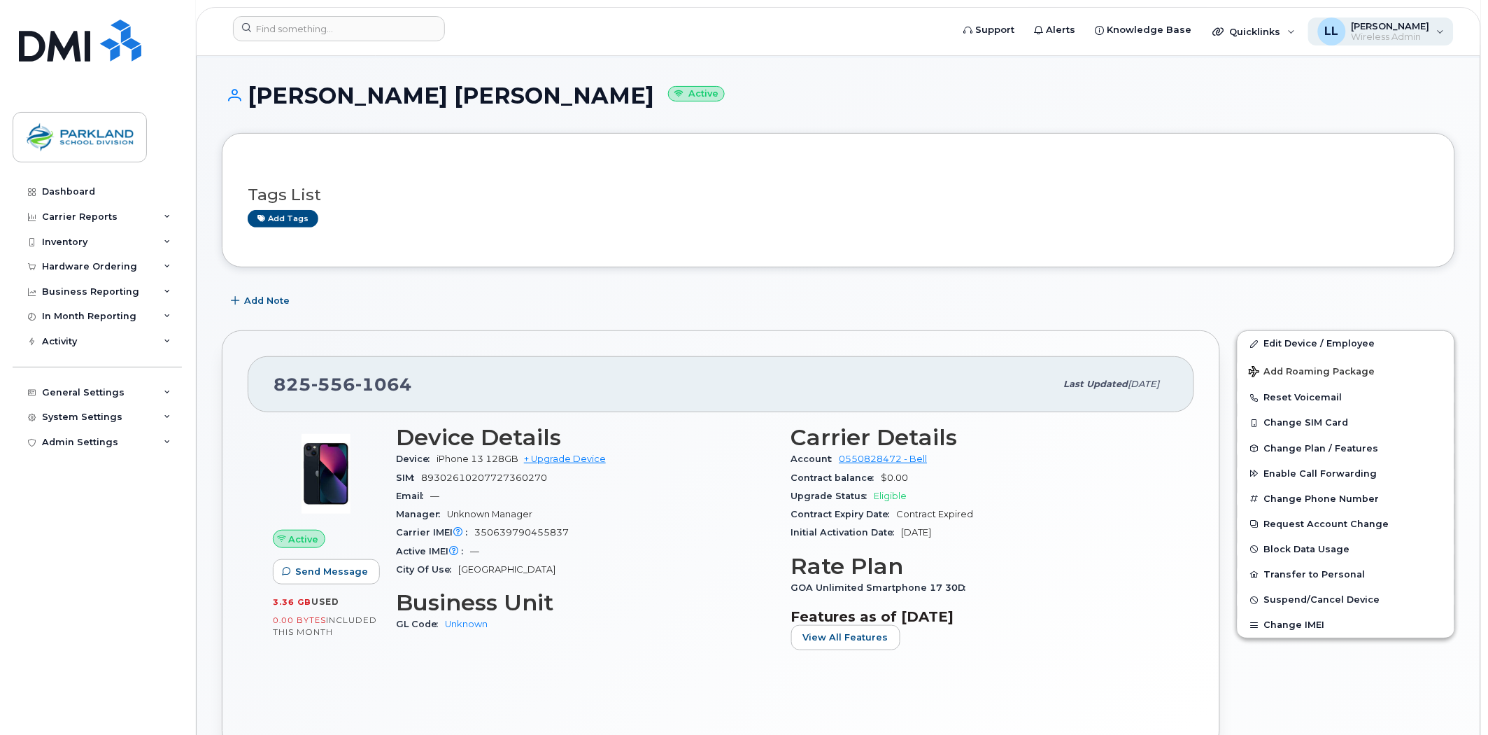
click at [1338, 27] on span "[PERSON_NAME]" at bounding box center [1391, 25] width 78 height 11
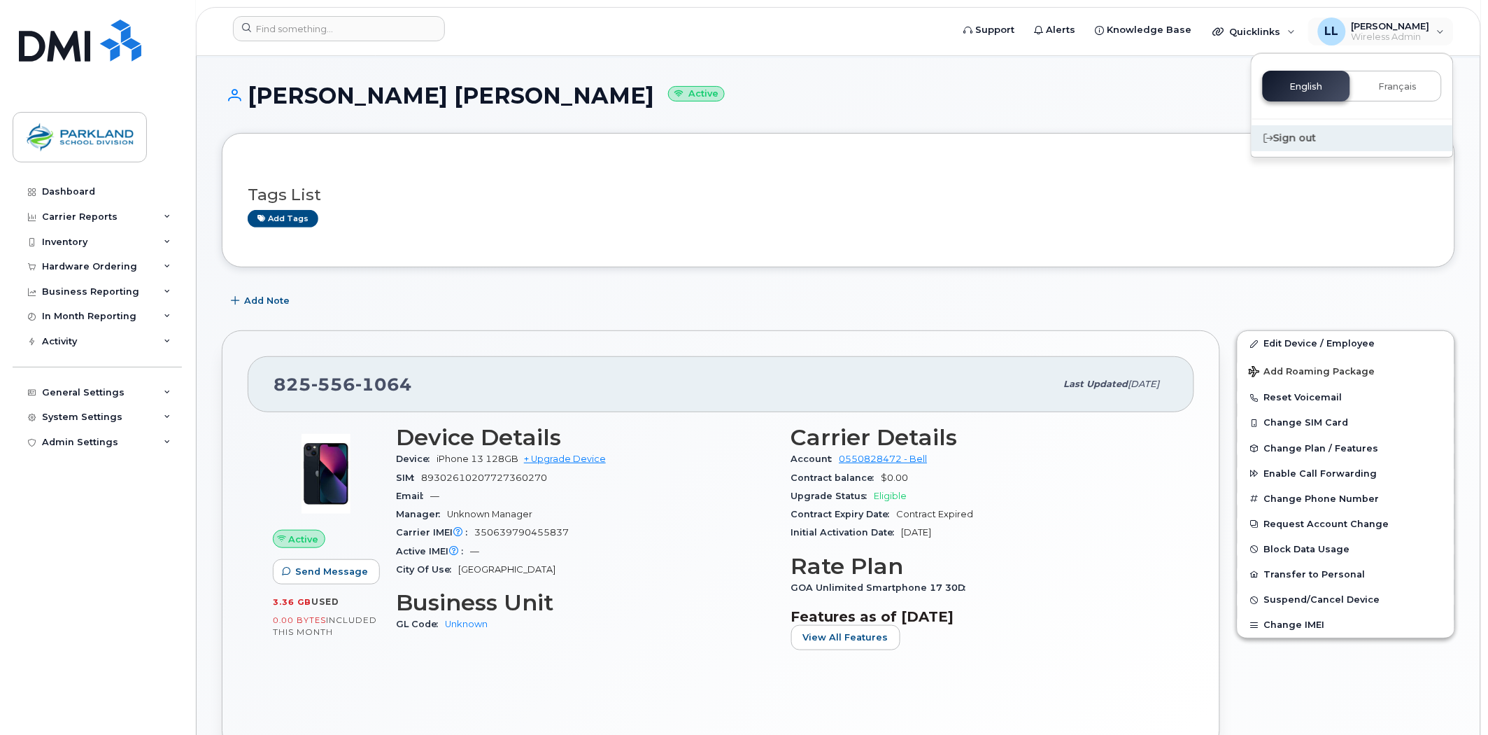
click at [1318, 134] on div "Sign out" at bounding box center [1353, 138] width 202 height 26
